Goal: Transaction & Acquisition: Purchase product/service

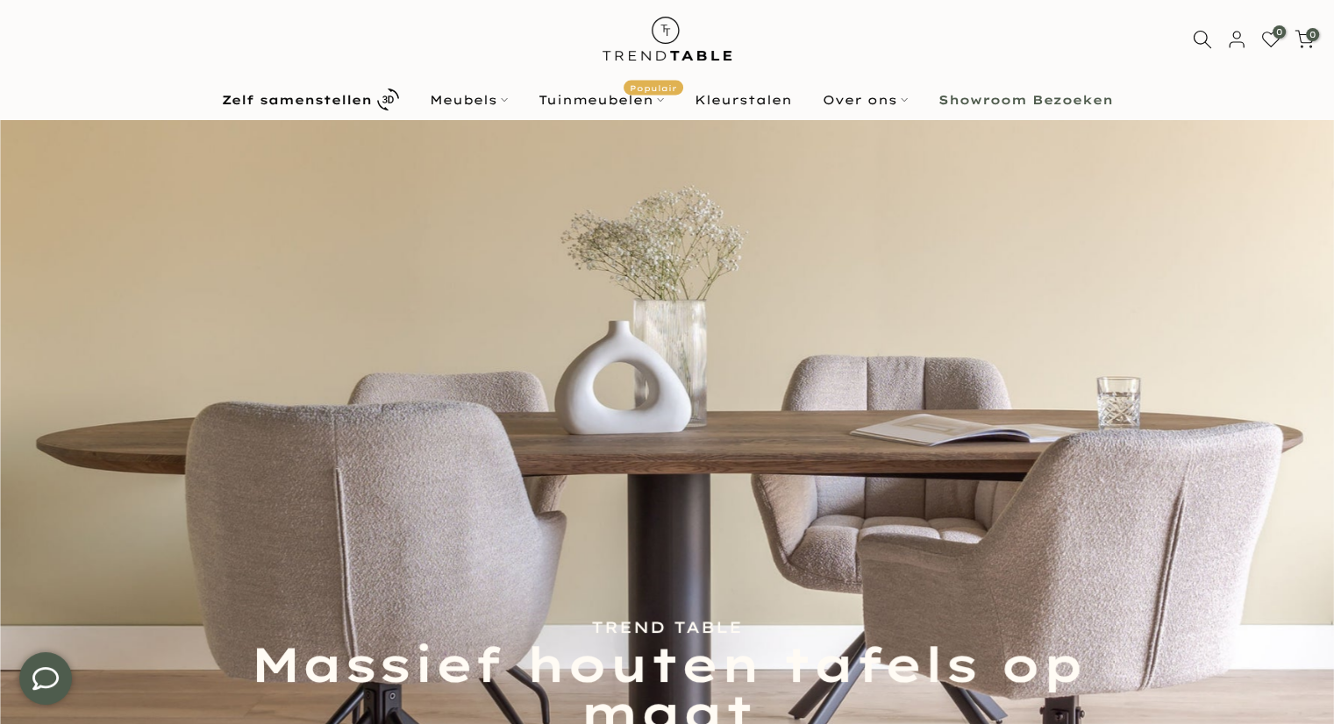
scroll to position [28, 0]
click at [484, 87] on ul "Zelf samenstellen Meubels Configurator (zelf samenstellen) Eikenhouten Tafels O…" at bounding box center [667, 99] width 922 height 31
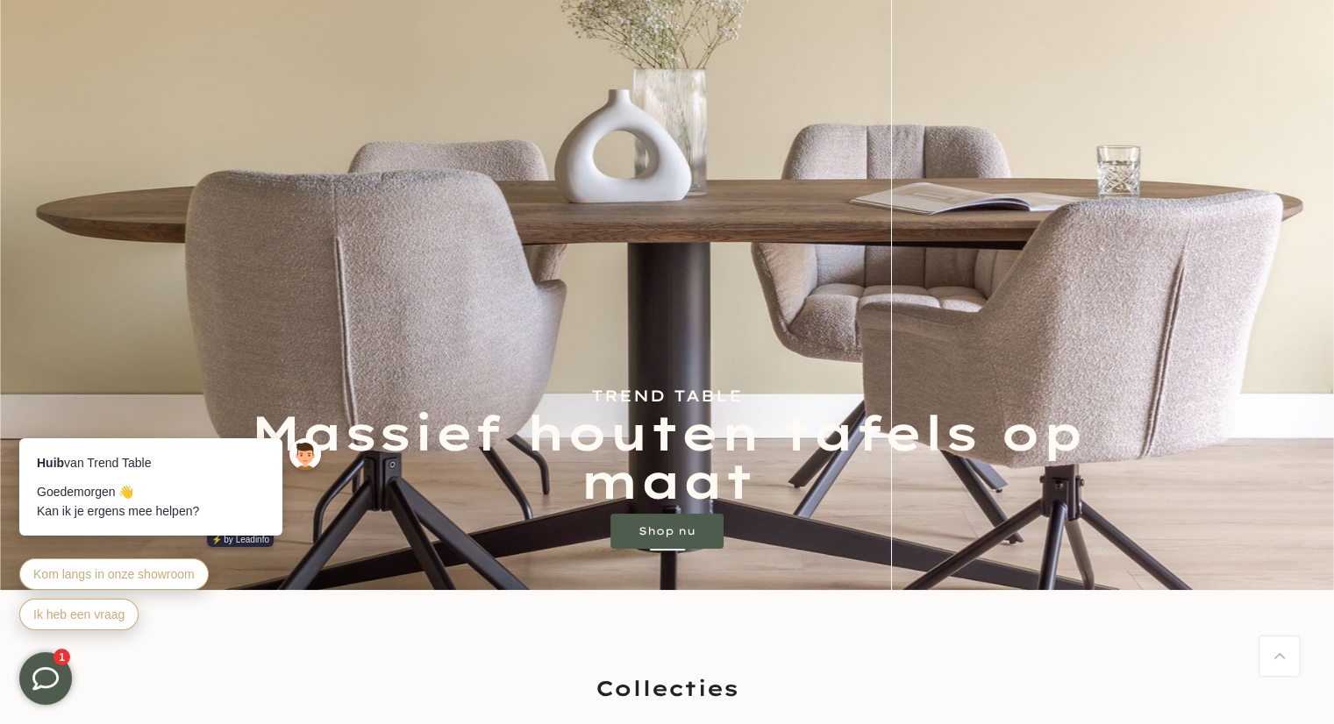
scroll to position [0, 0]
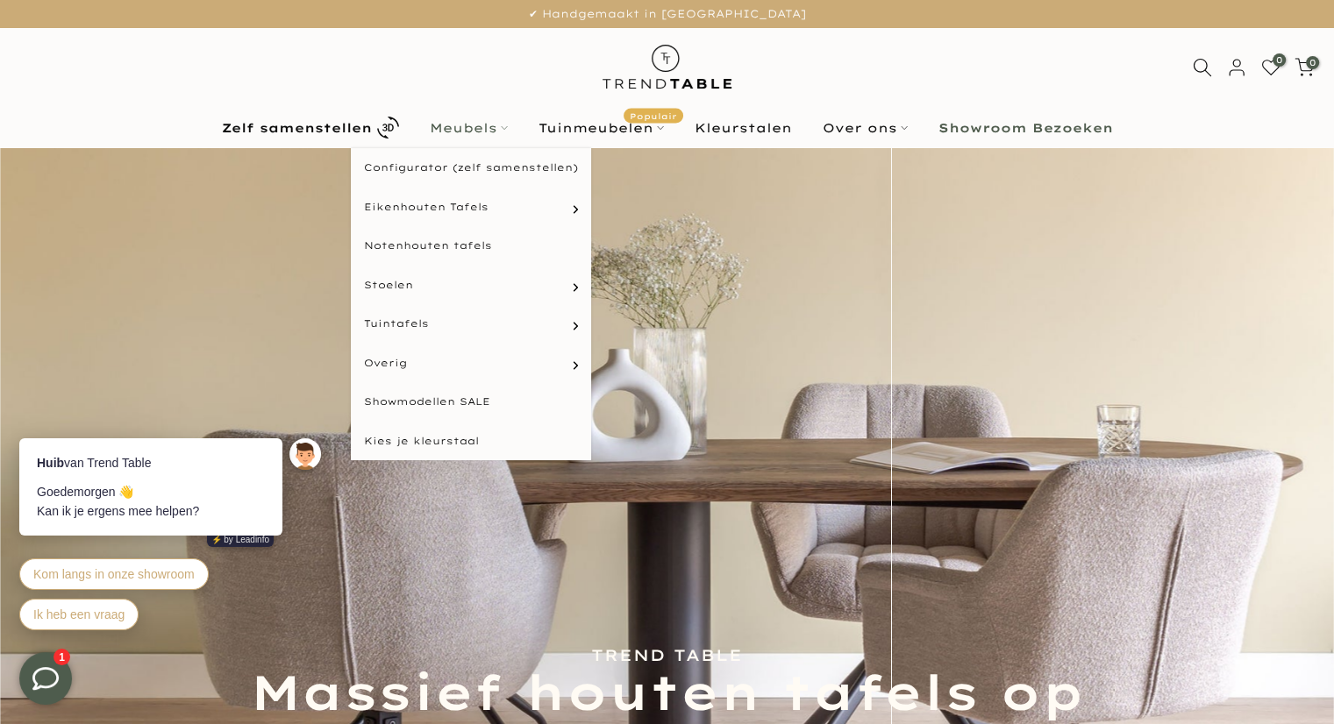
click at [464, 134] on link "Meubels" at bounding box center [468, 128] width 109 height 21
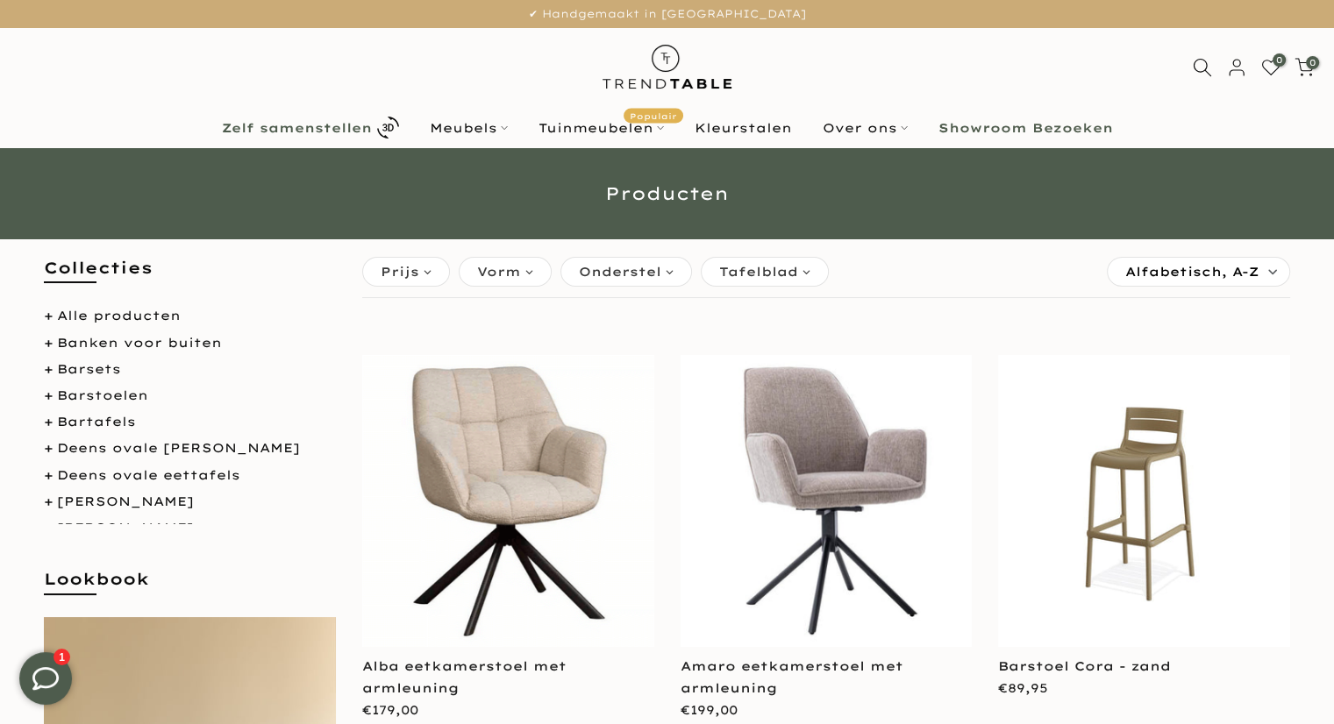
click at [319, 116] on link "Zelf samenstellen" at bounding box center [310, 127] width 208 height 31
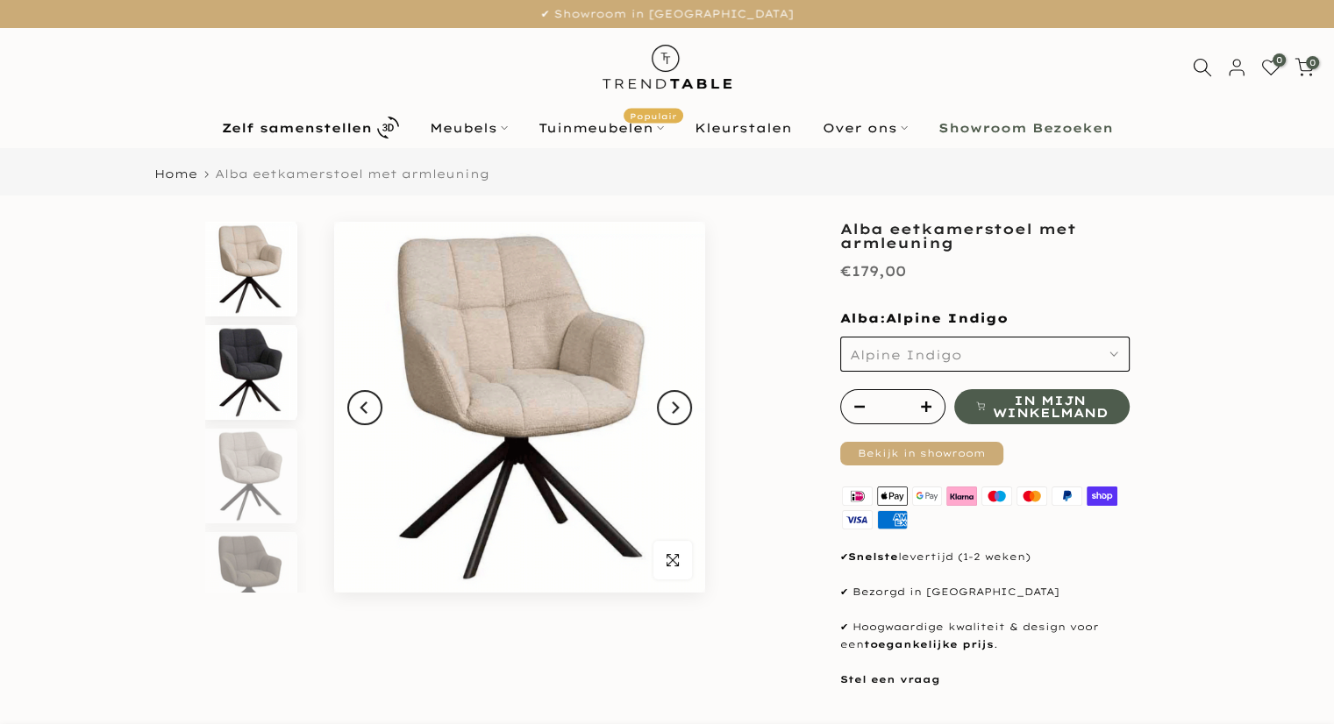
click at [249, 394] on img at bounding box center [250, 372] width 90 height 95
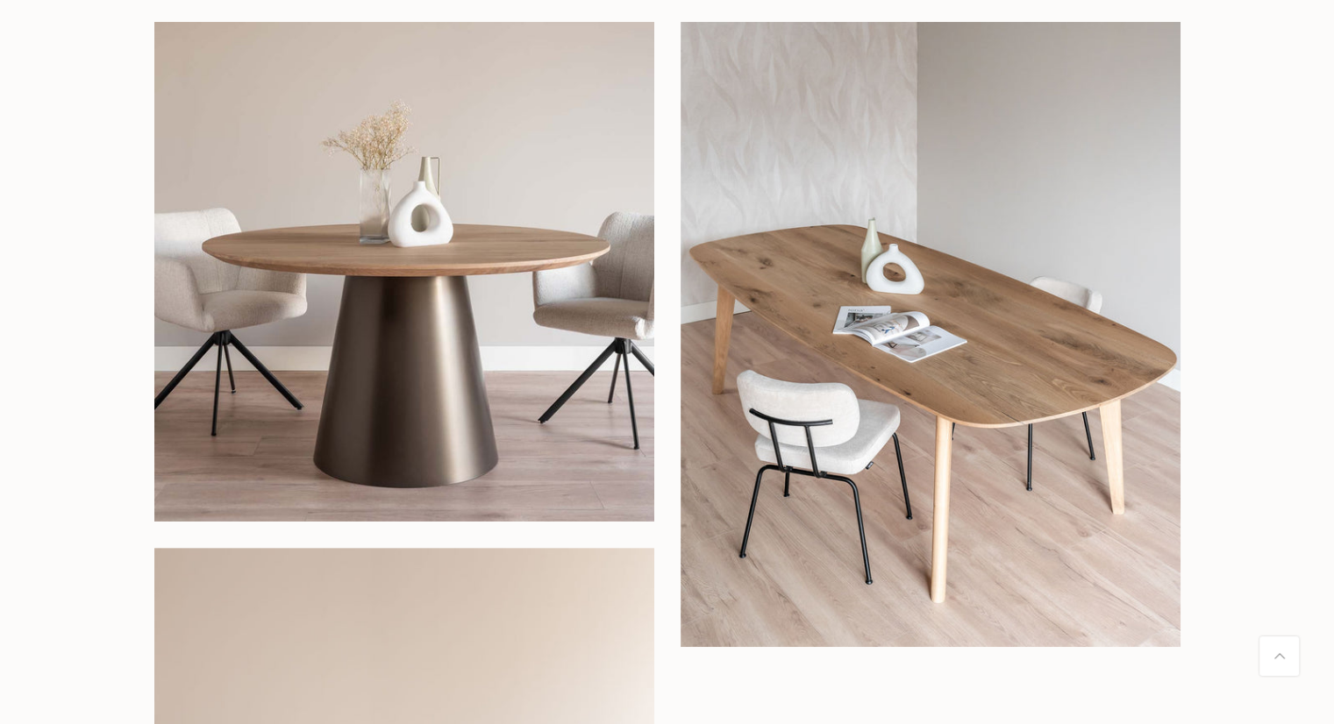
scroll to position [288, 0]
click at [586, 283] on img at bounding box center [404, 272] width 500 height 500
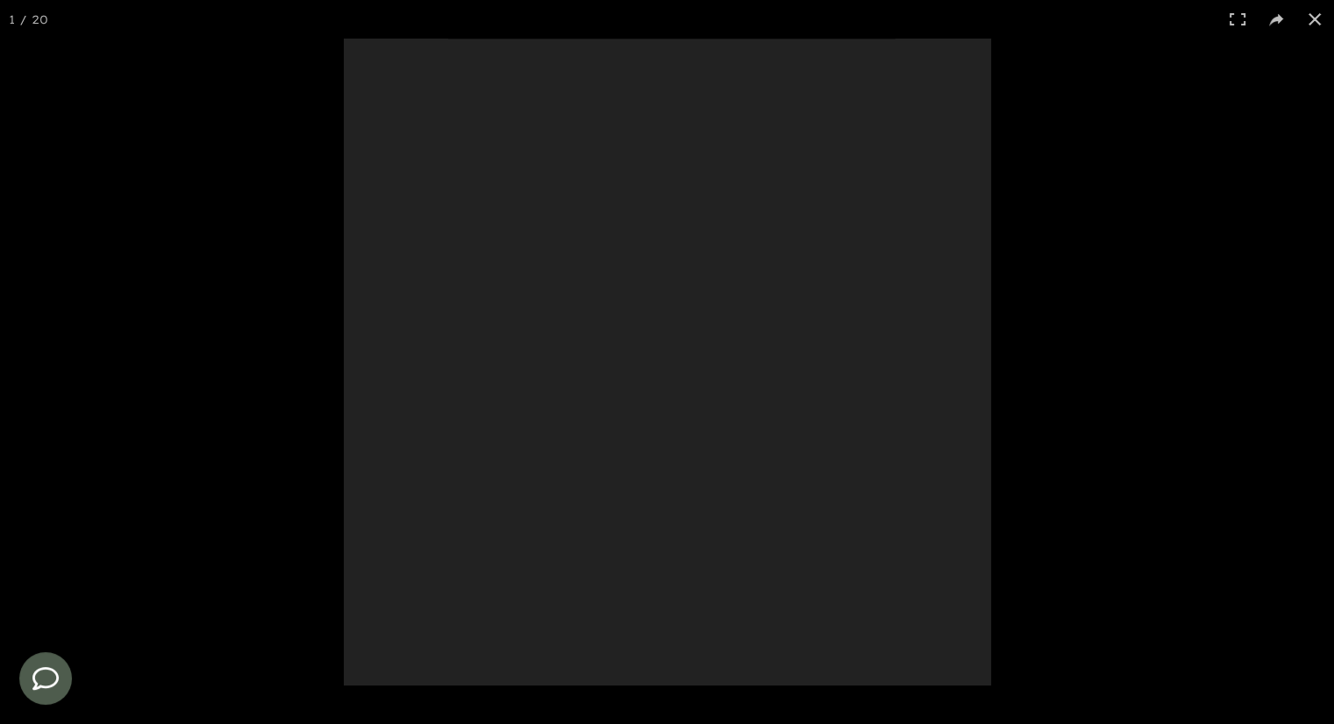
scroll to position [0, 0]
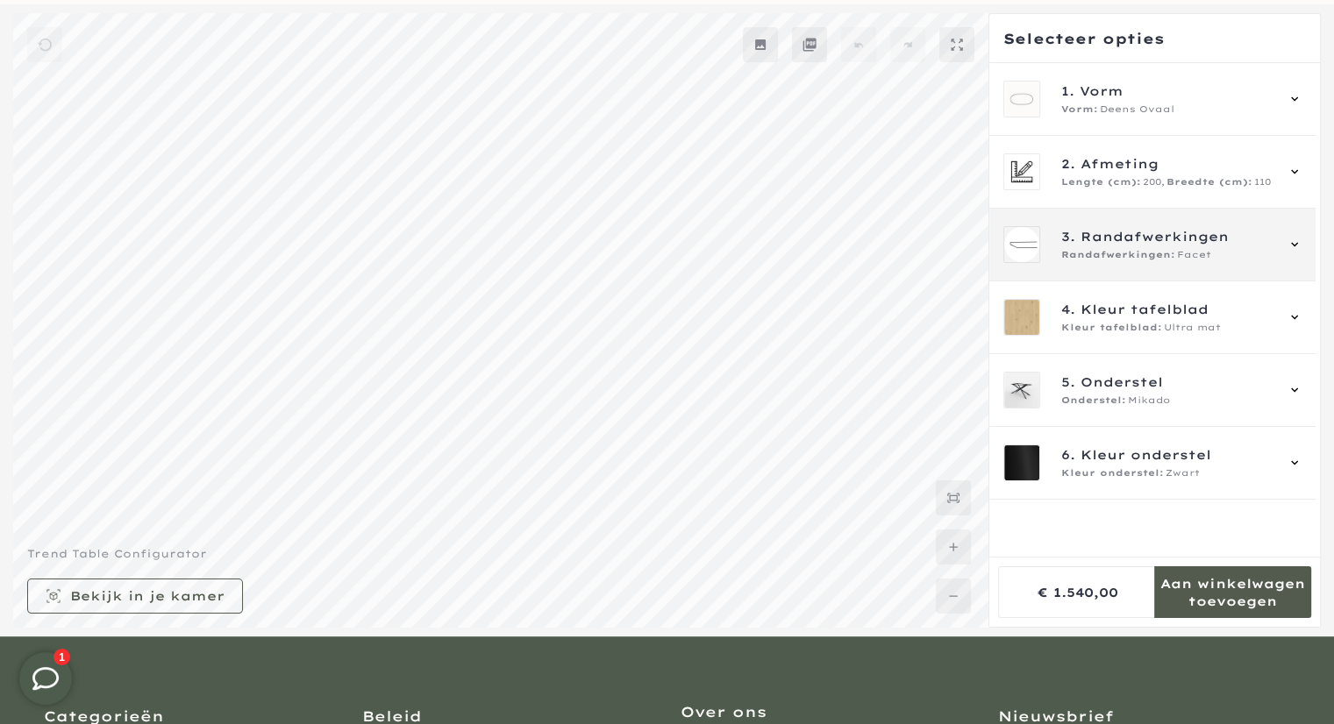
scroll to position [160, 0]
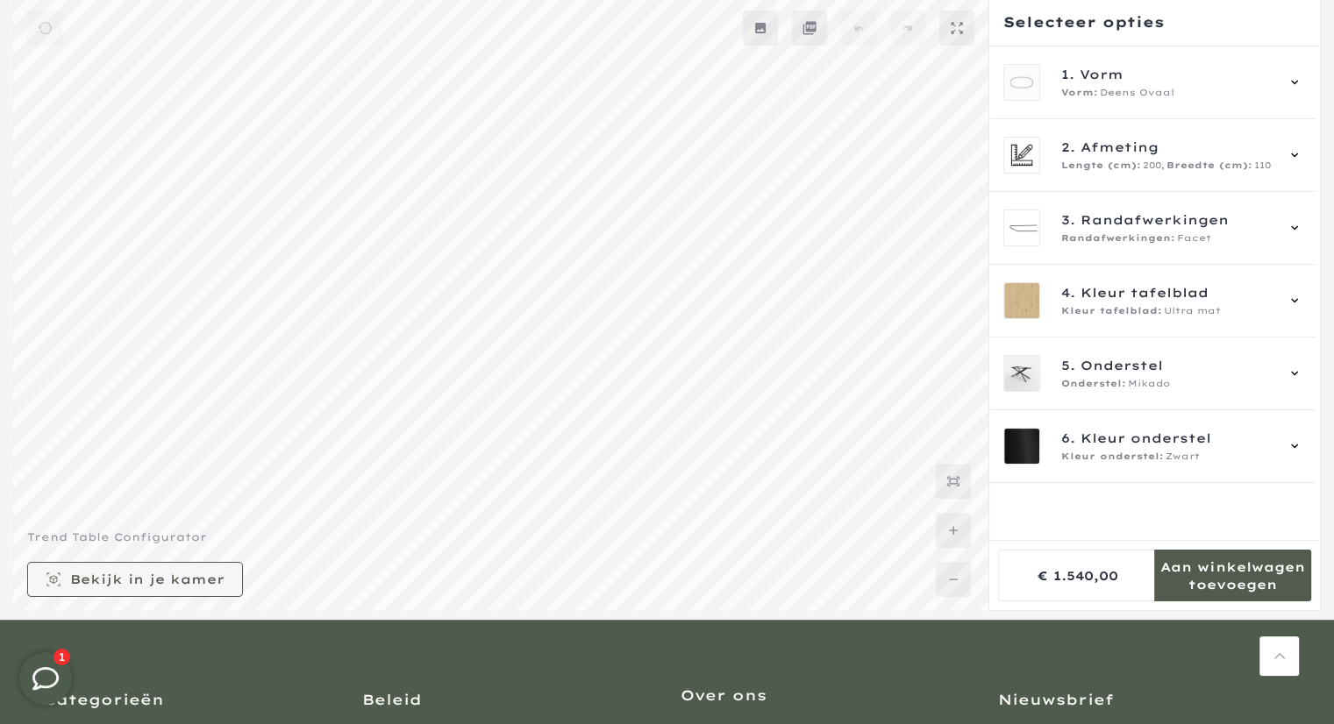
click at [184, 566] on mmq-button at bounding box center [135, 579] width 216 height 35
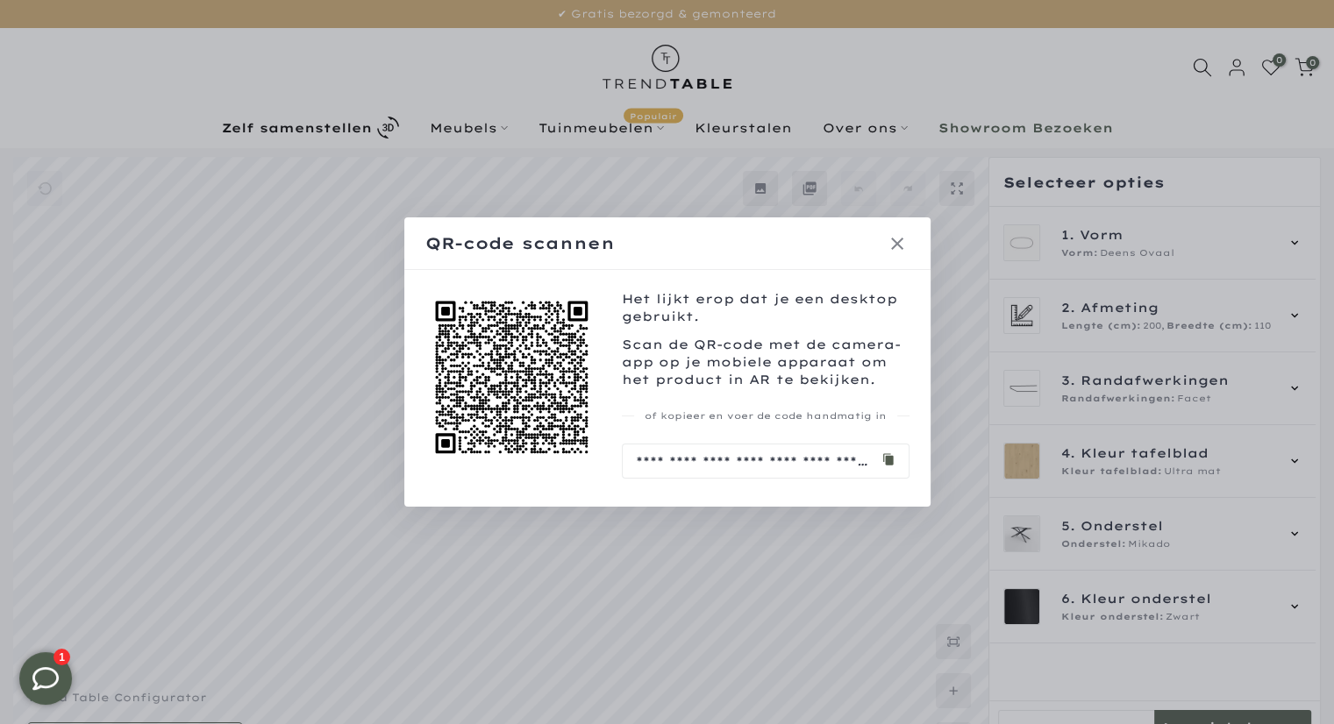
scroll to position [7, 0]
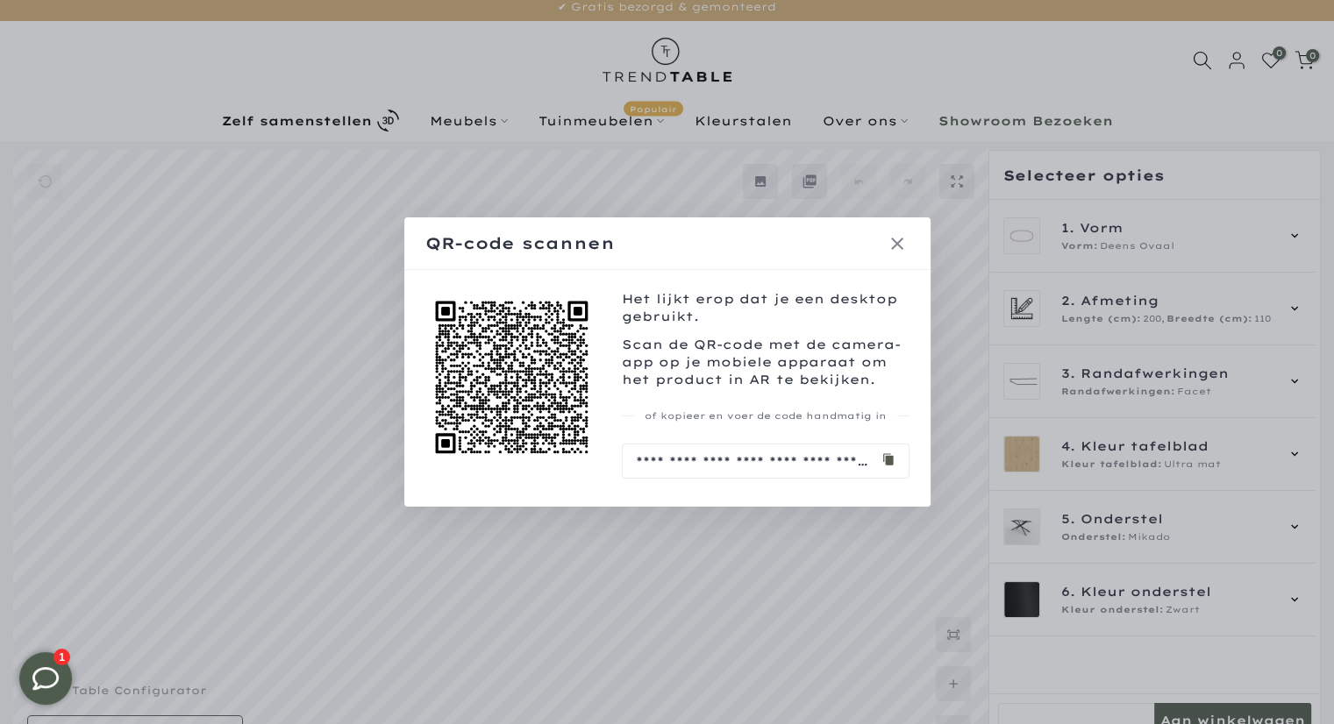
click at [891, 234] on icon at bounding box center [897, 243] width 21 height 21
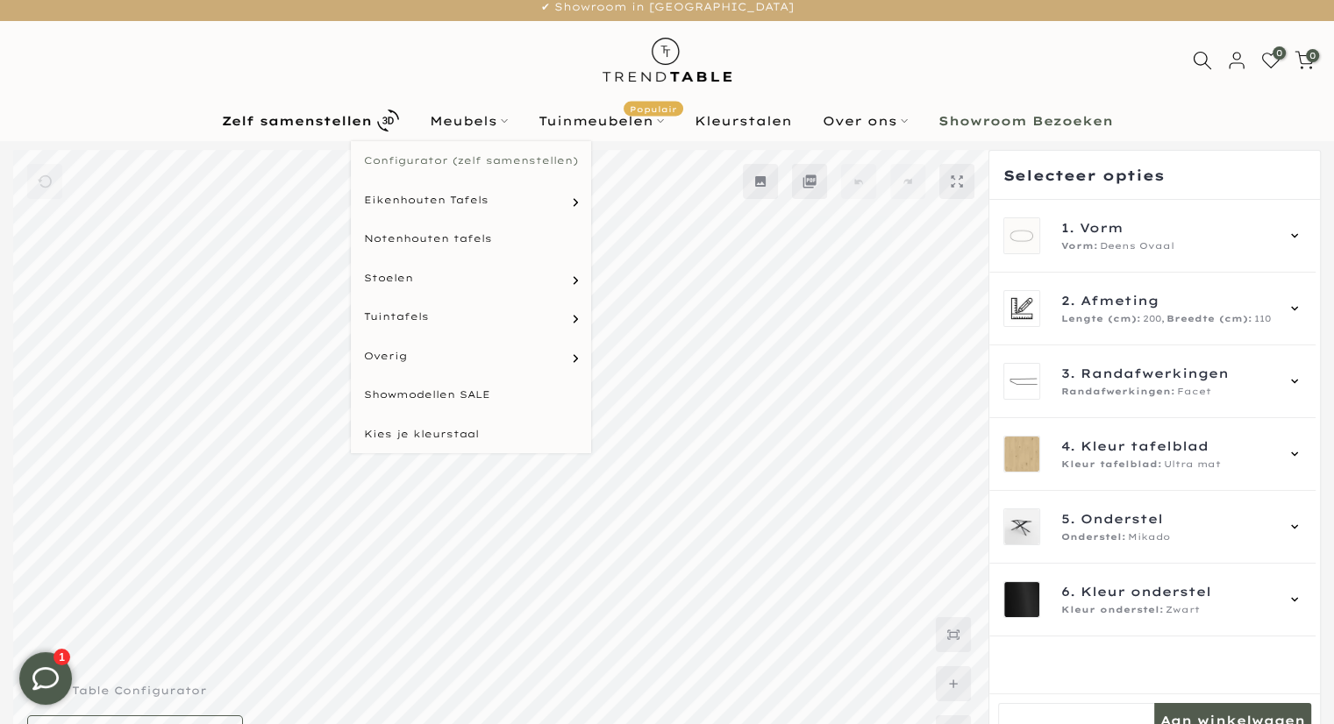
click at [456, 166] on link "Configurator (zelf samenstellen)" at bounding box center [471, 160] width 240 height 39
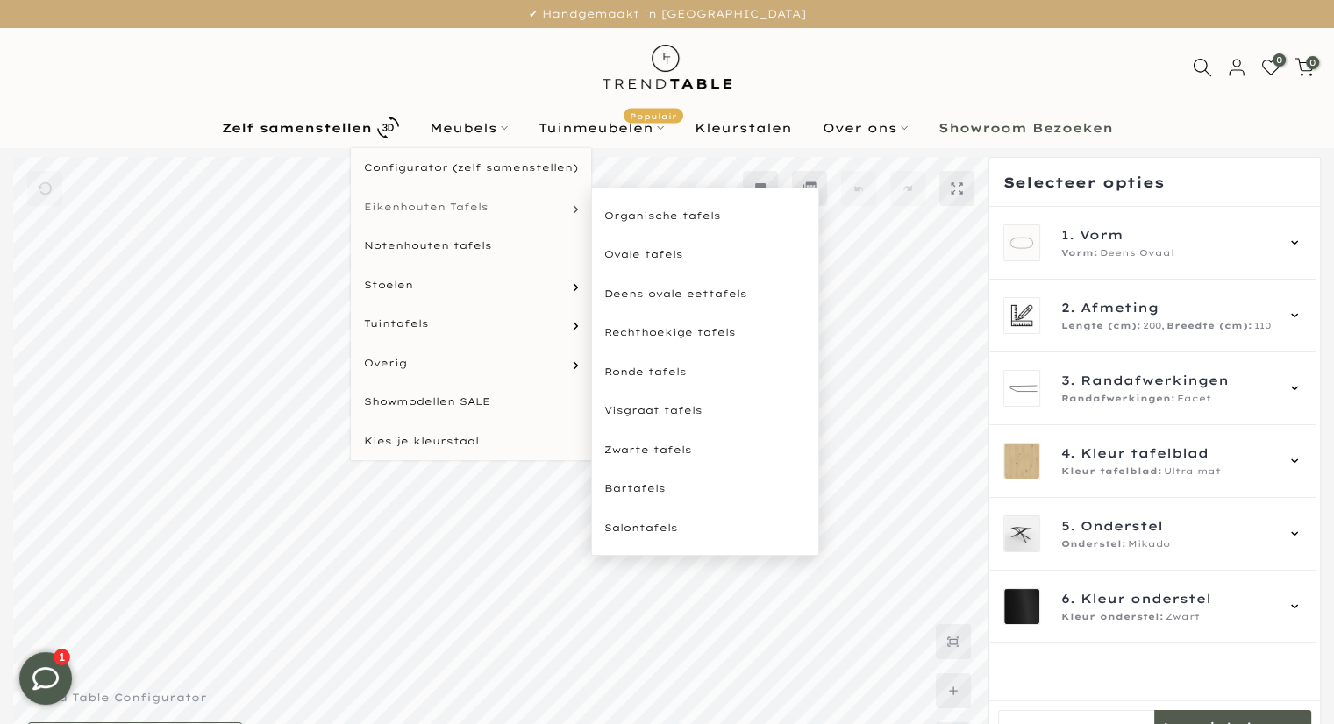
click at [422, 201] on span "Eikenhouten Tafels" at bounding box center [426, 207] width 125 height 15
